Goal: Obtain resource: Download file/media

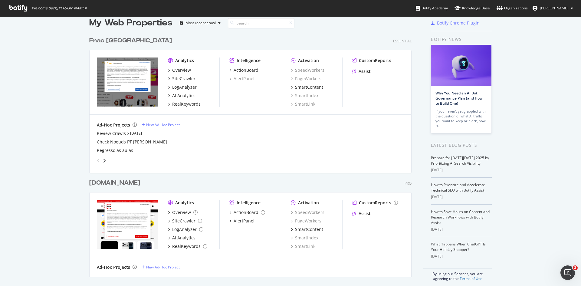
scroll to position [14, 0]
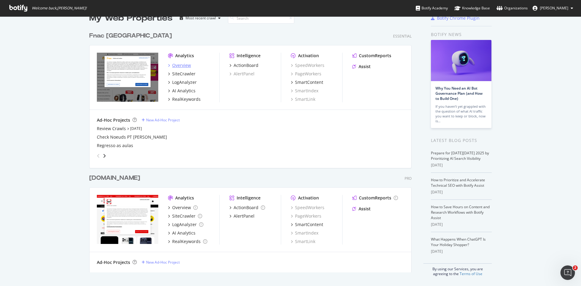
click at [184, 67] on div "Overview" at bounding box center [181, 65] width 19 height 6
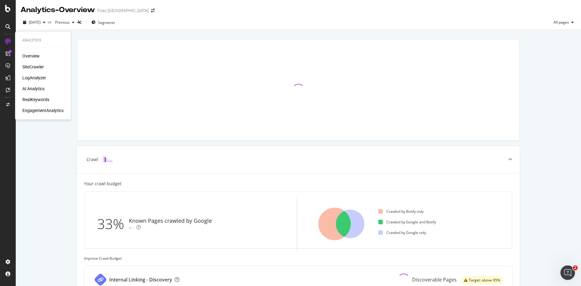
click at [29, 66] on div "SiteCrawler" at bounding box center [32, 67] width 21 height 6
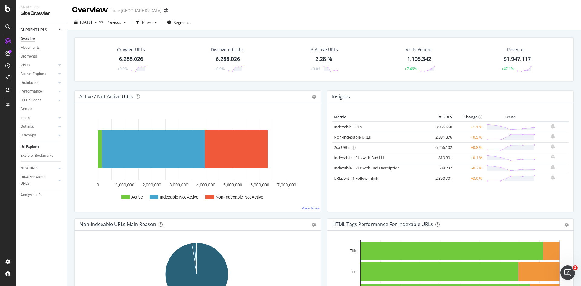
click at [29, 144] on div "Url Explorer" at bounding box center [30, 147] width 19 height 6
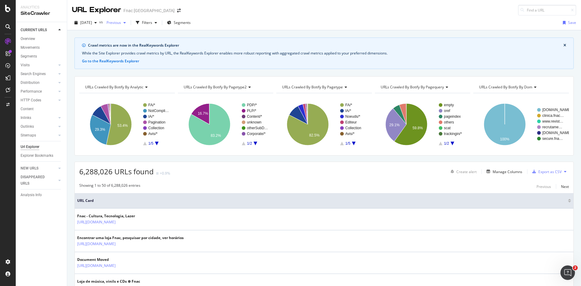
click at [121, 23] on span "Previous" at bounding box center [112, 22] width 17 height 5
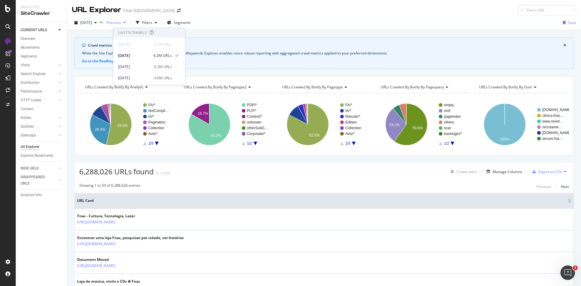
click at [121, 23] on span "Previous" at bounding box center [112, 22] width 17 height 5
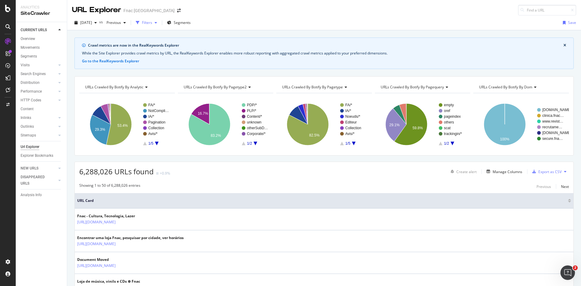
click at [152, 24] on div "Filters" at bounding box center [147, 22] width 10 height 5
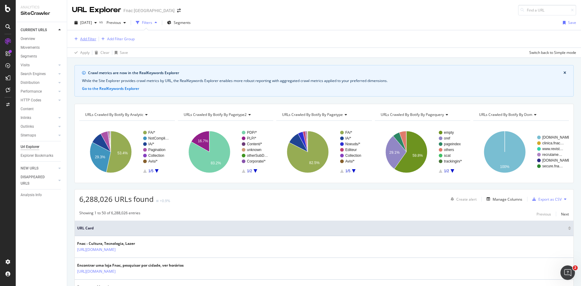
click at [90, 38] on div "Add Filter" at bounding box center [88, 38] width 16 height 5
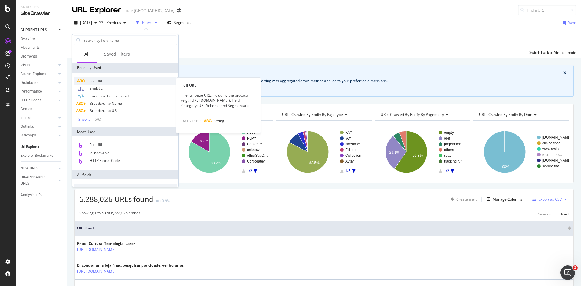
click at [100, 81] on span "Full URL" at bounding box center [96, 80] width 13 height 5
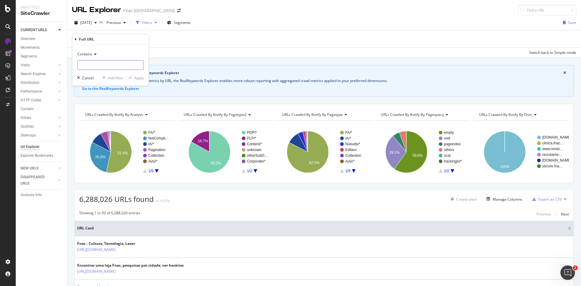
click at [96, 63] on input "text" at bounding box center [110, 65] width 66 height 10
type input "livro"
click at [135, 80] on div "Apply" at bounding box center [138, 77] width 9 height 5
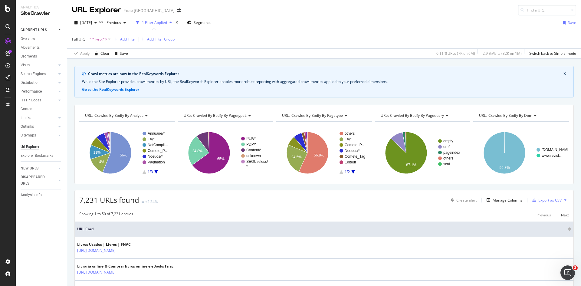
click at [123, 38] on div "Add Filter" at bounding box center [128, 39] width 16 height 5
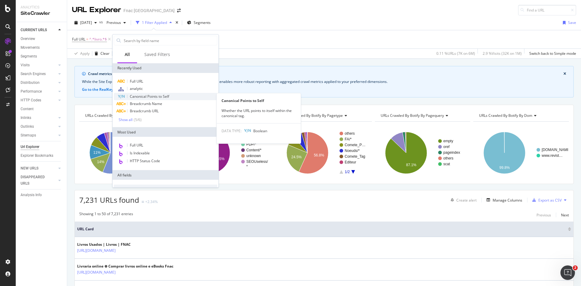
click at [155, 95] on span "Canonical Points to Self" at bounding box center [149, 96] width 39 height 5
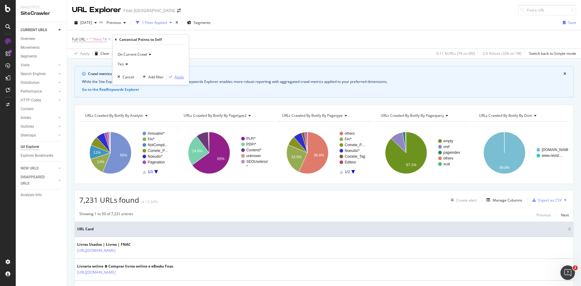
click at [174, 77] on div "button" at bounding box center [170, 77] width 8 height 4
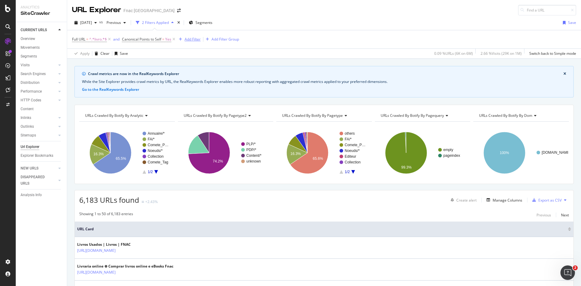
click at [188, 39] on div "Add Filter" at bounding box center [193, 39] width 16 height 5
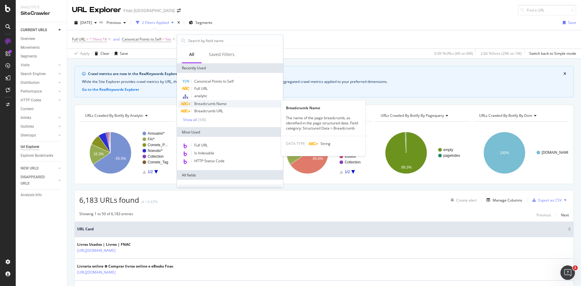
click at [221, 101] on div "Breadcrumb Name" at bounding box center [229, 103] width 103 height 7
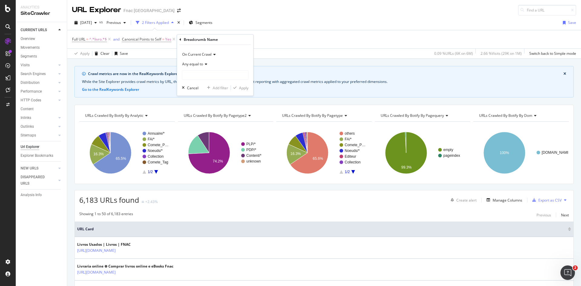
click at [204, 63] on icon at bounding box center [205, 64] width 4 height 4
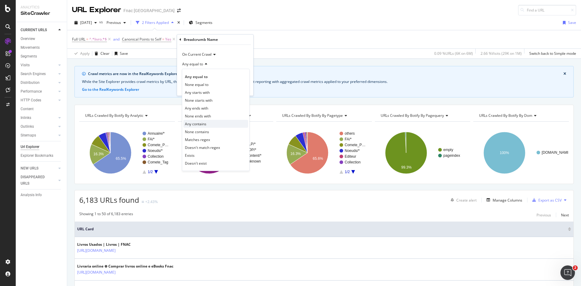
click at [214, 123] on div "Any contains" at bounding box center [215, 124] width 65 height 8
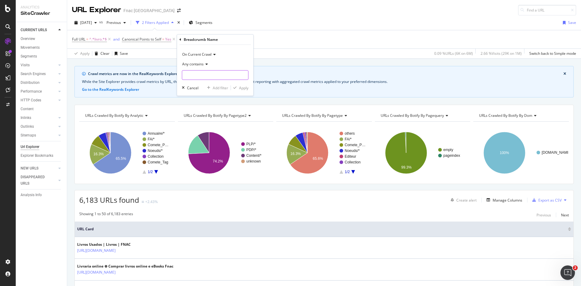
click at [198, 73] on input "text" at bounding box center [215, 75] width 66 height 10
type input "Livros"
click at [242, 88] on div "Apply" at bounding box center [243, 87] width 9 height 5
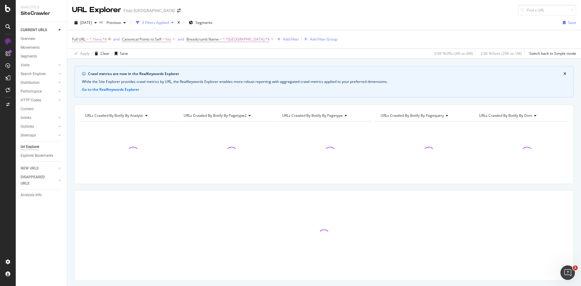
click at [109, 38] on icon at bounding box center [109, 39] width 5 height 6
click at [233, 39] on div "Add Filter" at bounding box center [241, 39] width 16 height 5
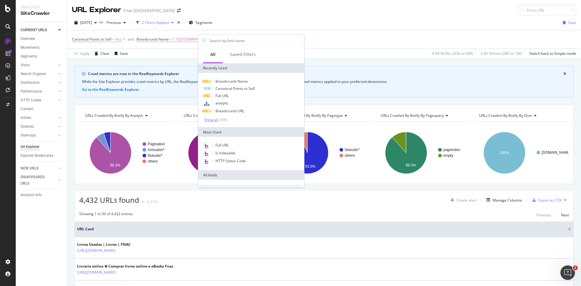
click at [218, 121] on div "Show all" at bounding box center [211, 120] width 14 height 4
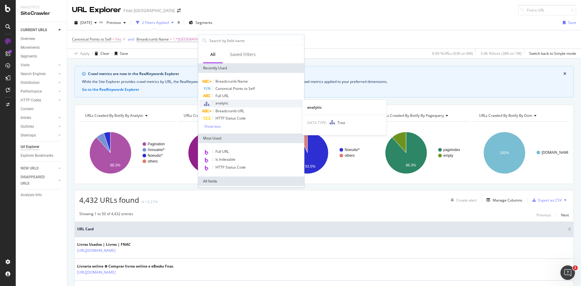
click at [222, 104] on span "analytic" at bounding box center [221, 102] width 13 height 5
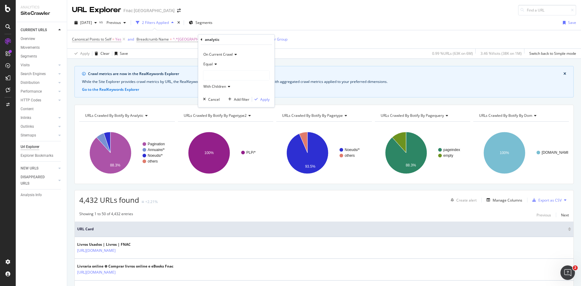
click at [224, 74] on div at bounding box center [236, 75] width 66 height 10
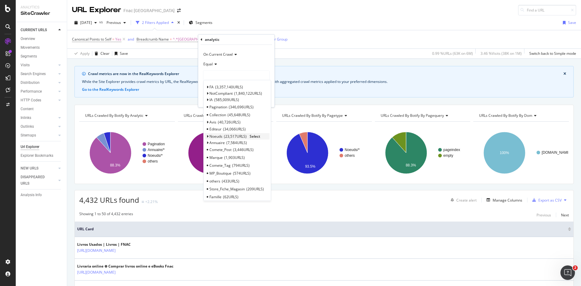
click at [218, 133] on div "Noeuds 23,517 URLS Select" at bounding box center [237, 136] width 65 height 6
click at [256, 135] on span "Select" at bounding box center [255, 136] width 11 height 5
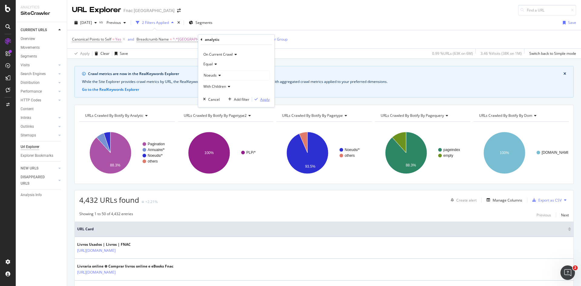
click at [260, 97] on div "Apply" at bounding box center [264, 99] width 9 height 5
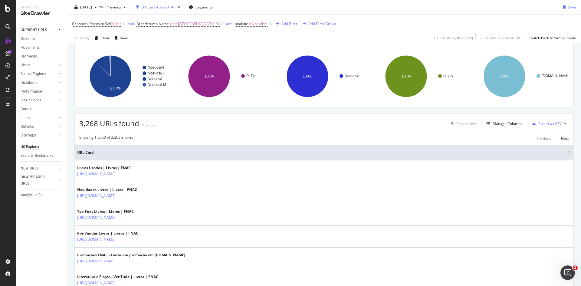
scroll to position [46, 0]
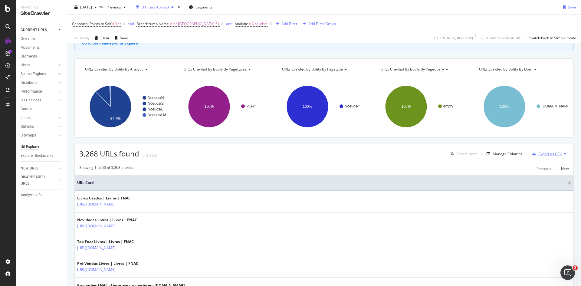
click at [464, 154] on div "Export as CSV" at bounding box center [549, 153] width 23 height 5
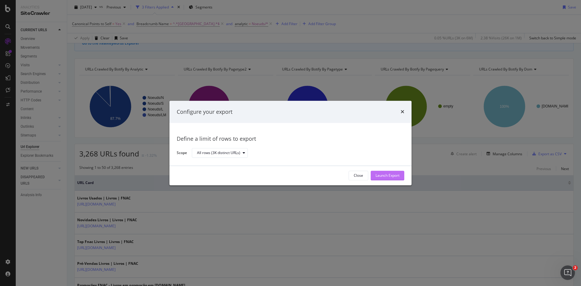
click at [386, 176] on div "Launch Export" at bounding box center [387, 175] width 24 height 5
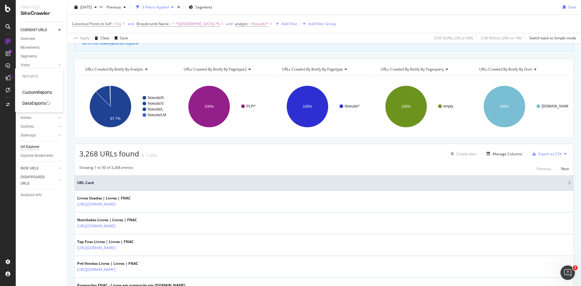
click at [27, 103] on div "DataExports" at bounding box center [34, 103] width 24 height 6
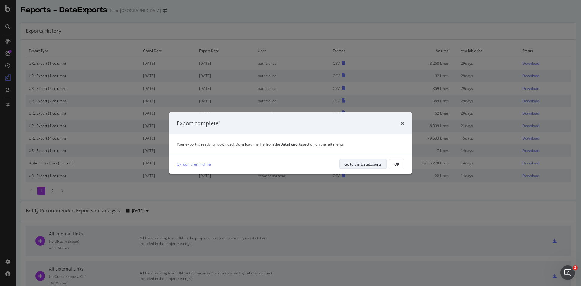
click at [365, 163] on div "Go to the DataExports" at bounding box center [362, 164] width 37 height 5
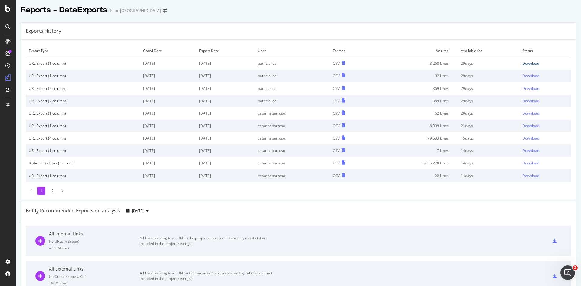
click at [464, 65] on div "Download" at bounding box center [530, 63] width 17 height 5
